Goal: Check status: Check status

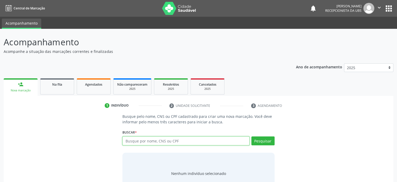
click at [136, 140] on input "text" at bounding box center [186, 140] width 127 height 9
drag, startPoint x: 122, startPoint y: 132, endPoint x: 139, endPoint y: 132, distance: 16.7
click at [139, 132] on div "Buscar * Busque por nome, CNS ou CPF Nenhum resultado encontrado para: " " Digi…" at bounding box center [199, 138] width 152 height 20
click at [123, 131] on label "Buscar *" at bounding box center [130, 132] width 14 height 8
drag, startPoint x: 121, startPoint y: 132, endPoint x: 135, endPoint y: 132, distance: 13.6
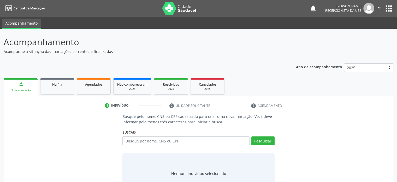
click at [135, 132] on div "Busque pelo nome, CNS ou CPF cadastrado para criar uma nova marcação. Você deve…" at bounding box center [198, 153] width 159 height 80
click at [155, 128] on div "Buscar * Busque por nome, CNS ou CPF Nenhum resultado encontrado para: " " Digi…" at bounding box center [199, 138] width 152 height 20
drag, startPoint x: 122, startPoint y: 116, endPoint x: 135, endPoint y: 132, distance: 20.7
click at [135, 132] on div "Busque pelo nome, CNS ou CPF cadastrado para criar uma nova marcação. Você deve…" at bounding box center [198, 153] width 159 height 80
click at [158, 131] on div "Buscar * Busque por nome, CNS ou CPF Nenhum resultado encontrado para: " " Digi…" at bounding box center [199, 138] width 152 height 20
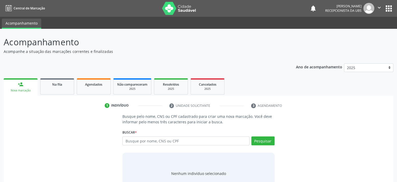
drag, startPoint x: 175, startPoint y: 106, endPoint x: 210, endPoint y: 108, distance: 35.1
click at [210, 108] on li "2 Unidade solicitante" at bounding box center [207, 105] width 82 height 9
click at [208, 111] on div "1 Indivíduo 2 Unidade solicitante 3 Agendamento Busque pelo nome, CNS ou CPF ca…" at bounding box center [199, 149] width 390 height 97
drag, startPoint x: 170, startPoint y: 106, endPoint x: 218, endPoint y: 111, distance: 48.6
click at [218, 111] on div "1 Indivíduo 2 Unidade solicitante 3 Agendamento Busque pelo nome, CNS ou CPF ca…" at bounding box center [199, 149] width 390 height 97
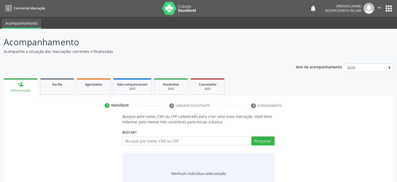
click at [224, 108] on li "2 Unidade solicitante" at bounding box center [207, 105] width 82 height 9
click at [124, 103] on div "Indivíduo" at bounding box center [120, 105] width 18 height 5
click at [66, 121] on div "Busque pelo nome, CNS ou CPF cadastrado para criar uma nova marcação. Você deve…" at bounding box center [198, 153] width 383 height 80
